Goal: Information Seeking & Learning: Learn about a topic

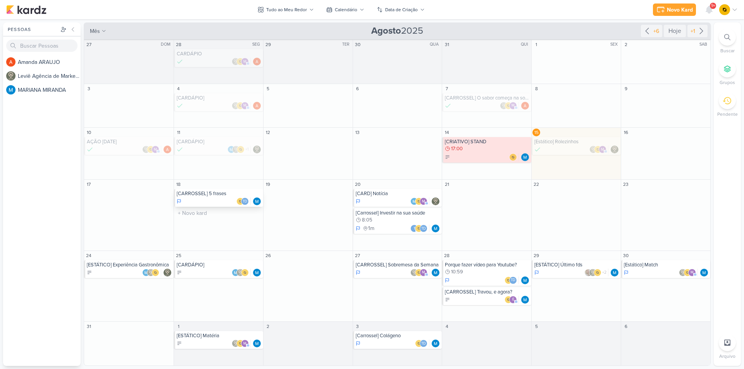
click at [222, 193] on div "[CARROSSEL] 5 frases" at bounding box center [219, 194] width 85 height 6
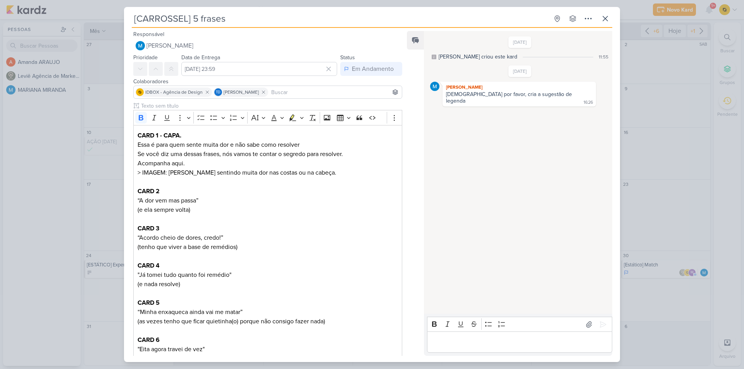
click at [104, 177] on div "[CARROSSEL] 5 frases Criado por MARIANA" at bounding box center [372, 184] width 744 height 369
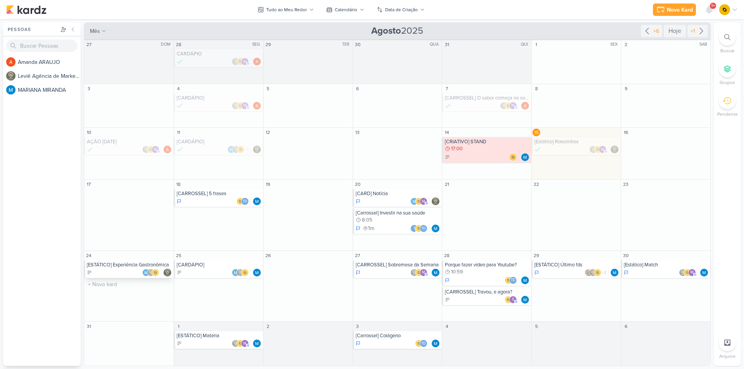
click at [114, 269] on div at bounding box center [129, 273] width 85 height 8
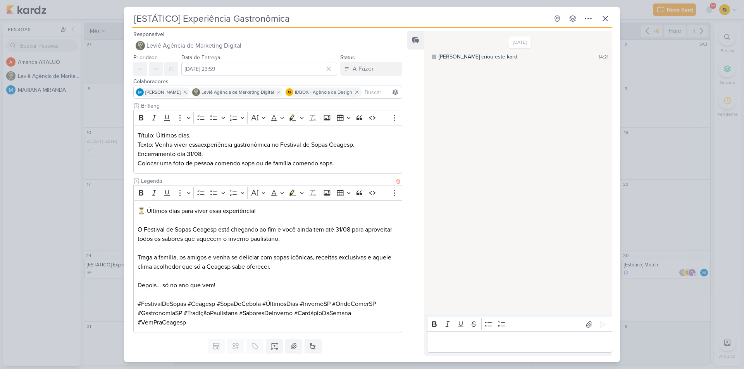
scroll to position [20, 0]
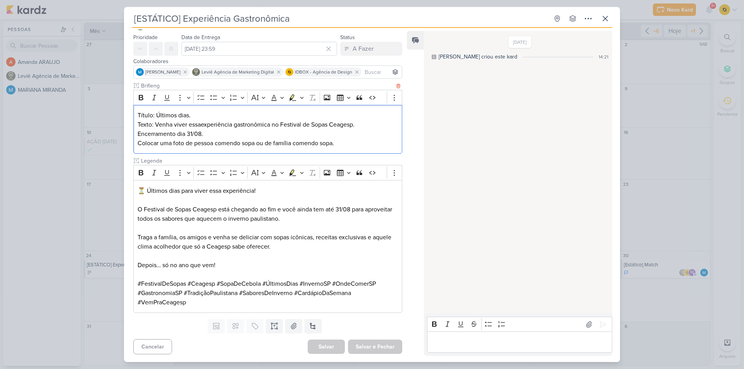
drag, startPoint x: 195, startPoint y: 114, endPoint x: 157, endPoint y: 114, distance: 38.4
click at [157, 114] on p "Título: Últimos dias." at bounding box center [268, 115] width 261 height 9
copy p "Últimos dias."
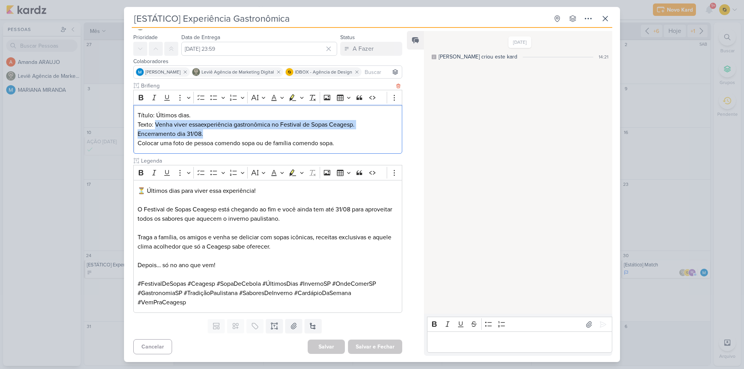
drag, startPoint x: 155, startPoint y: 123, endPoint x: 205, endPoint y: 133, distance: 51.1
click at [205, 133] on div "Título: Últimos dias. Texto: Venha viver essa experiência gastronômica no Festi…" at bounding box center [267, 129] width 269 height 49
copy div "Venha viver essa experiência gastronômica no Festival de Sopas Ceagesp. Encerra…"
click at [586, 322] on icon at bounding box center [589, 325] width 8 height 8
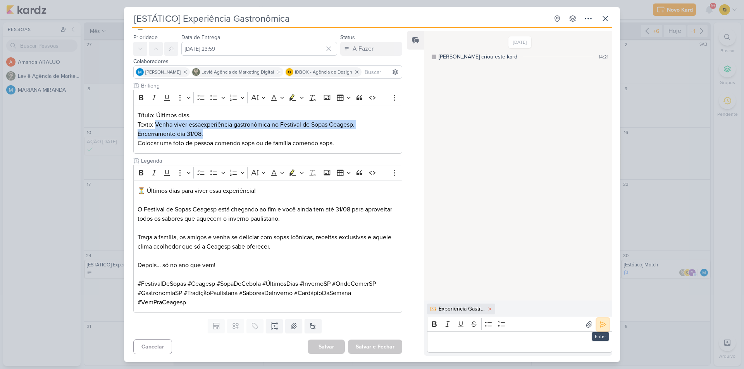
click at [597, 324] on button at bounding box center [603, 325] width 12 height 12
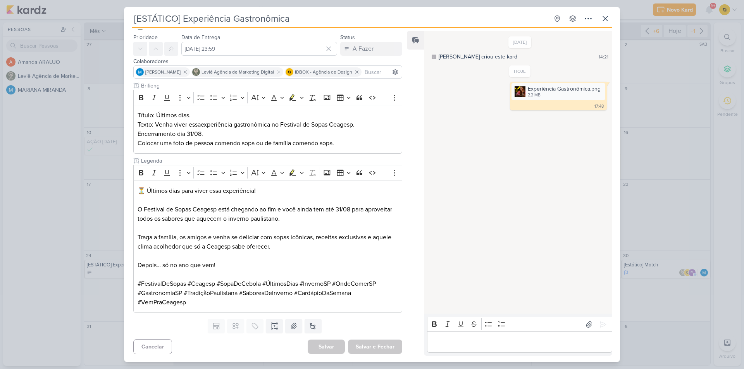
click at [693, 270] on div "[ESTÁTICO] Experiência Gastronômica Criado por MARIANA" at bounding box center [372, 184] width 744 height 369
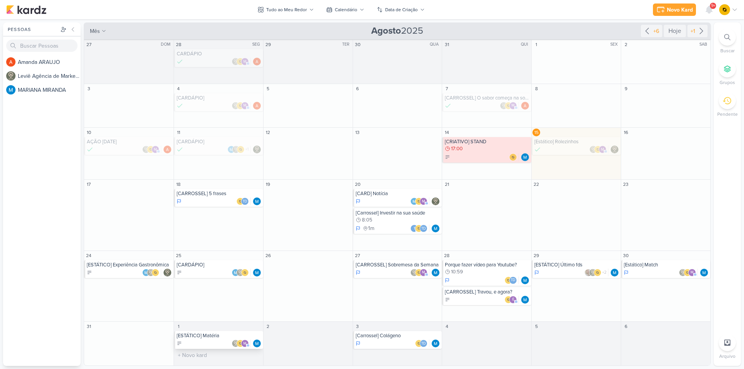
click at [218, 338] on div "[ESTÁTICO] Matéria" at bounding box center [219, 336] width 85 height 6
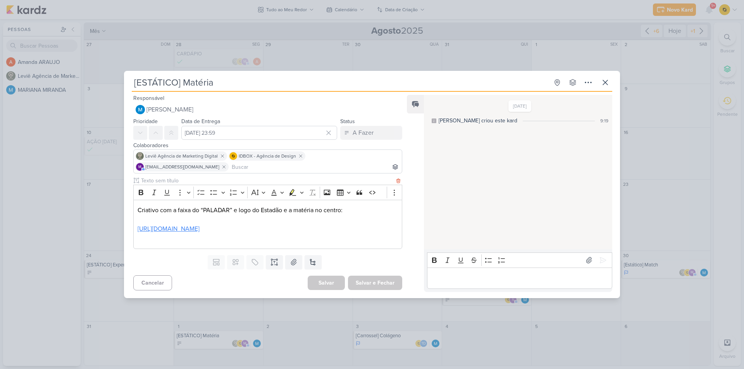
click at [200, 225] on link "[URL][DOMAIN_NAME]" at bounding box center [169, 229] width 62 height 8
click at [219, 242] on link "[URL][DOMAIN_NAME]" at bounding box center [232, 247] width 59 height 12
click at [587, 261] on icon at bounding box center [589, 261] width 5 height 6
click at [597, 260] on button at bounding box center [603, 260] width 12 height 12
click at [605, 86] on icon at bounding box center [605, 82] width 9 height 9
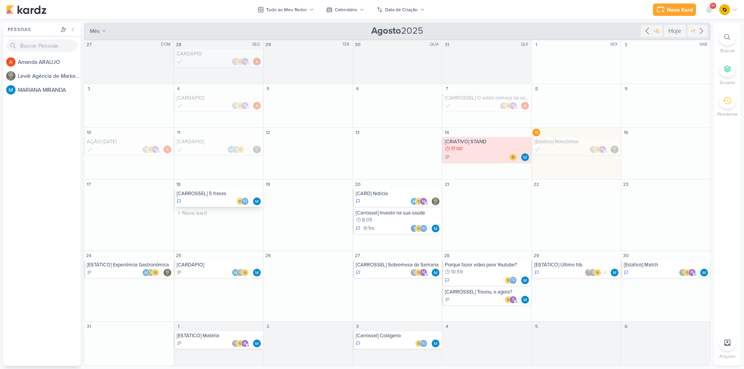
click at [220, 193] on div "[CARROSSEL] 5 frases" at bounding box center [219, 194] width 85 height 6
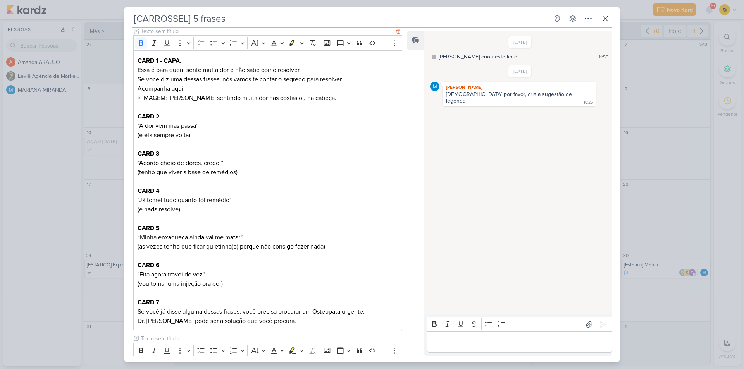
scroll to position [78, 0]
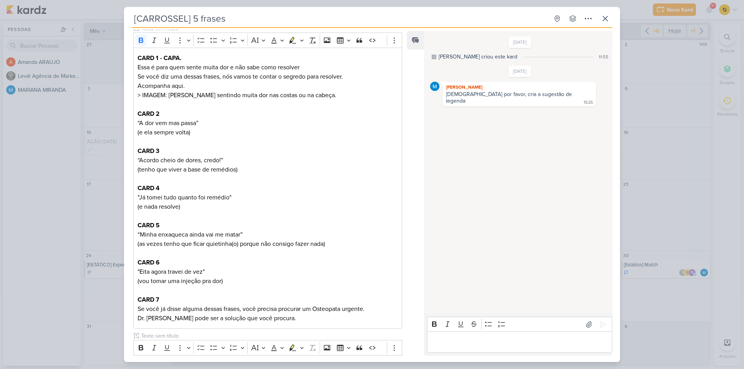
click at [94, 190] on div "[CARROSSEL] 5 frases Criado por MARIANA" at bounding box center [372, 184] width 744 height 369
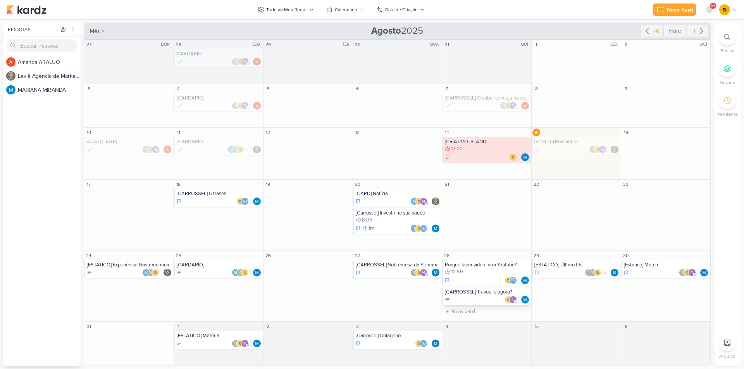
click at [458, 299] on div "e" at bounding box center [487, 300] width 85 height 8
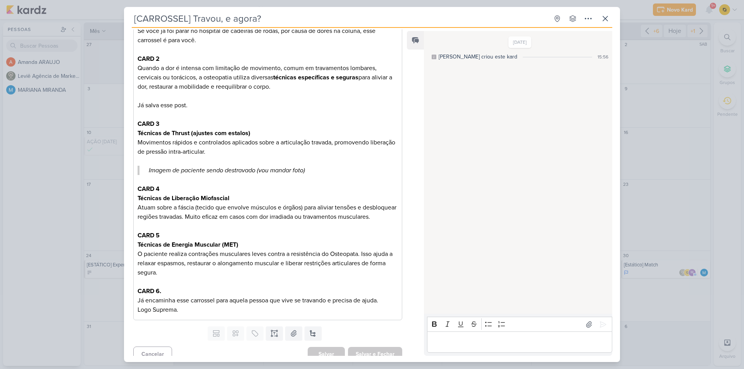
scroll to position [194, 0]
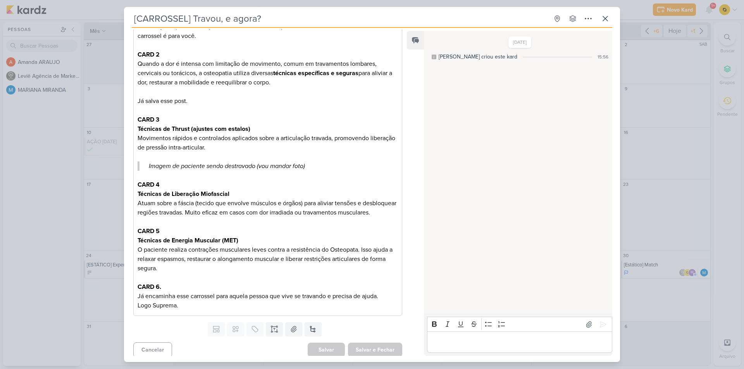
click at [96, 228] on div "[CARROSSEL] Travou, e agora? Criado por MARIANA" at bounding box center [372, 184] width 744 height 369
